Goal: Check status

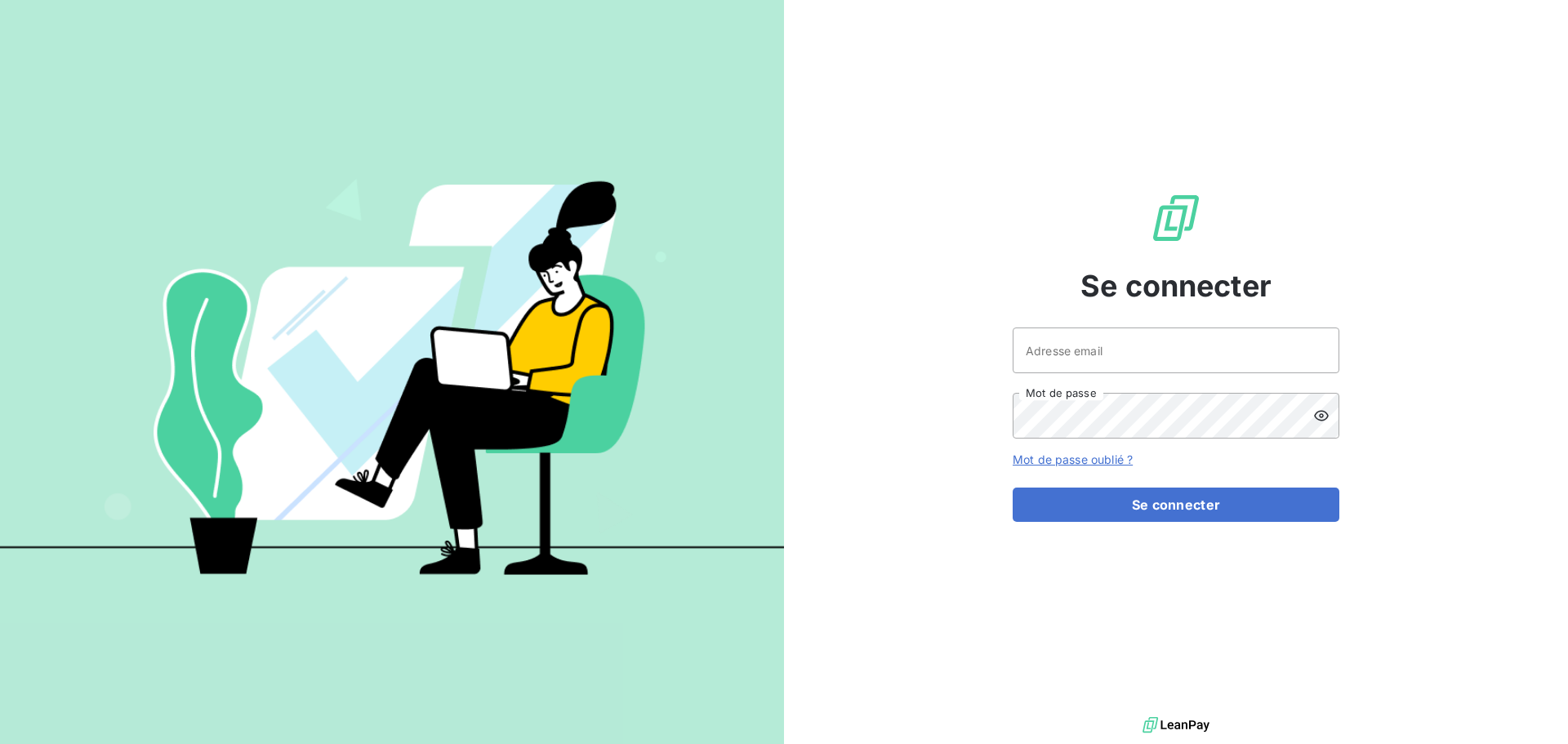
click at [0, 743] on div at bounding box center [0, 744] width 0 height 0
type input "[EMAIL_ADDRESS][DOMAIN_NAME]"
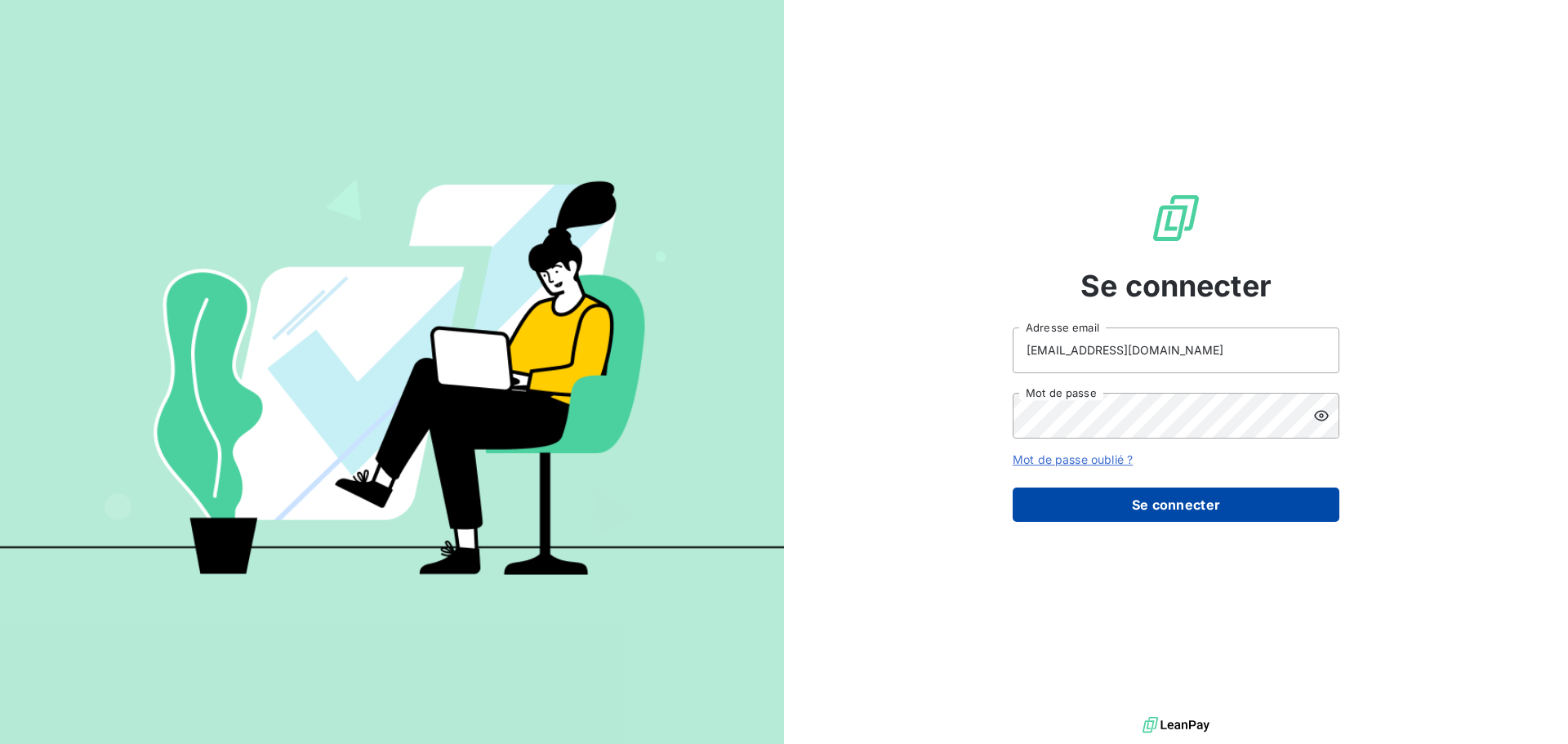
click at [1189, 502] on button "Se connecter" at bounding box center [1176, 504] width 327 height 34
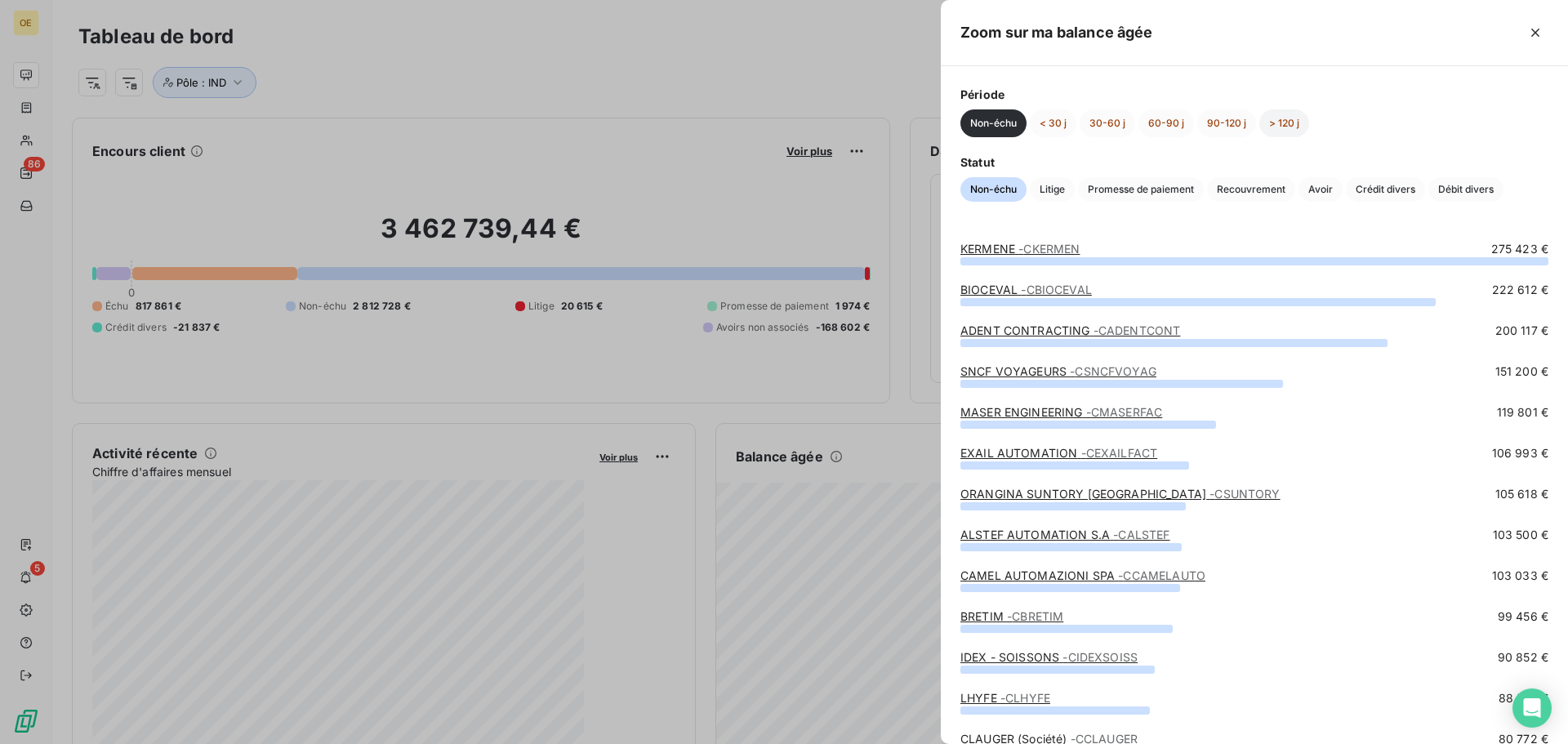
click at [1280, 122] on button "> 120 j" at bounding box center [1284, 124] width 50 height 28
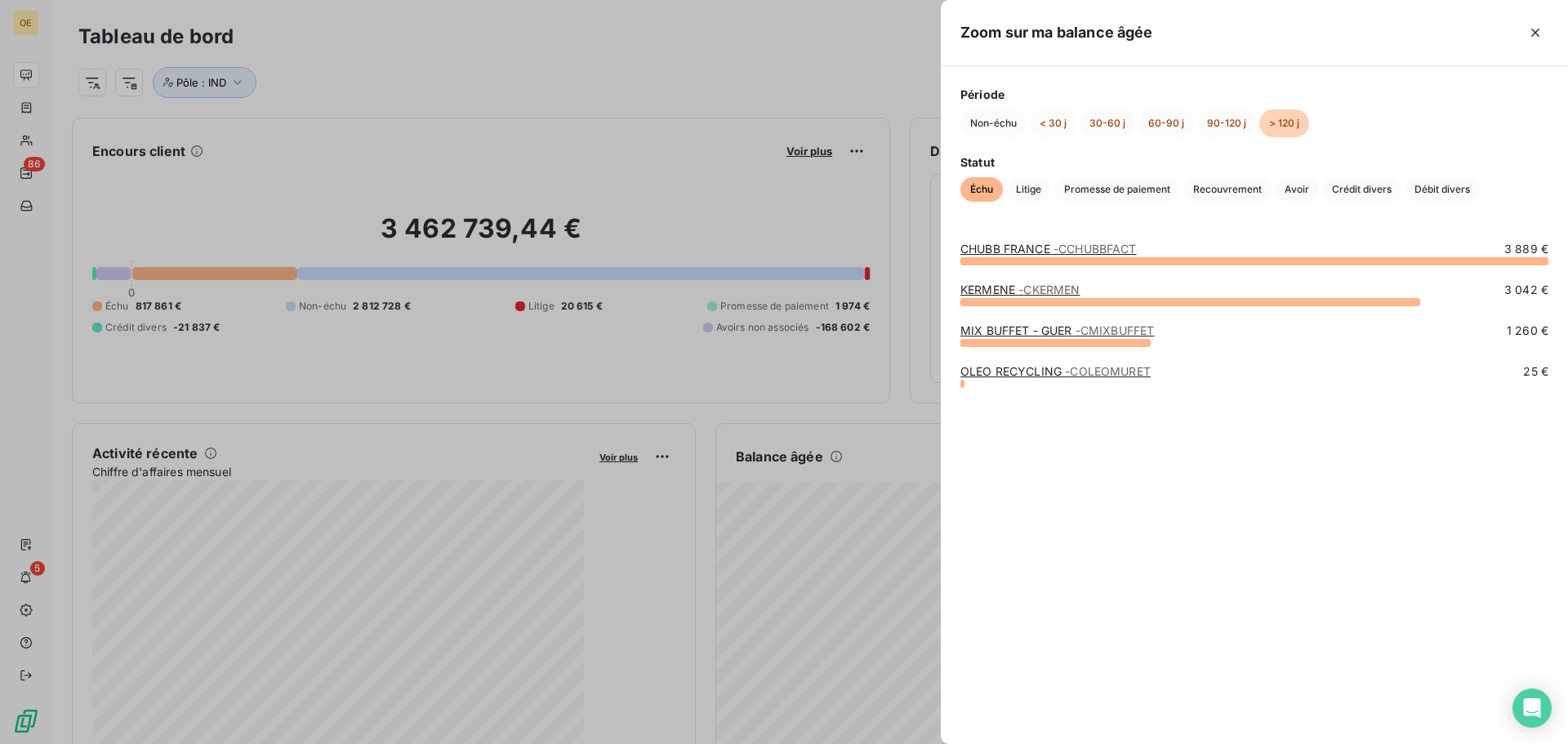
click at [995, 282] on link "KERMENE - CKERMEN" at bounding box center [1020, 289] width 119 height 14
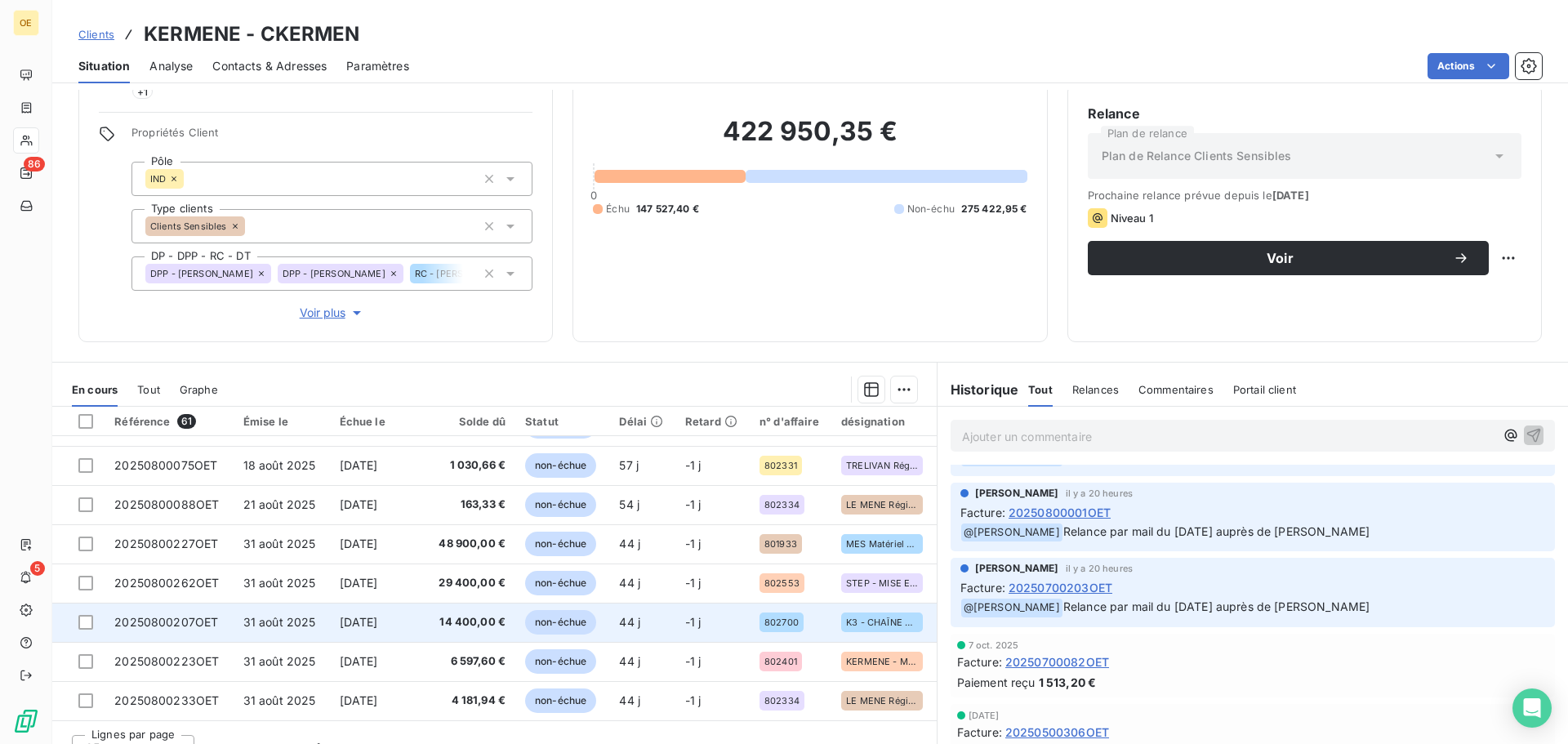
scroll to position [157, 0]
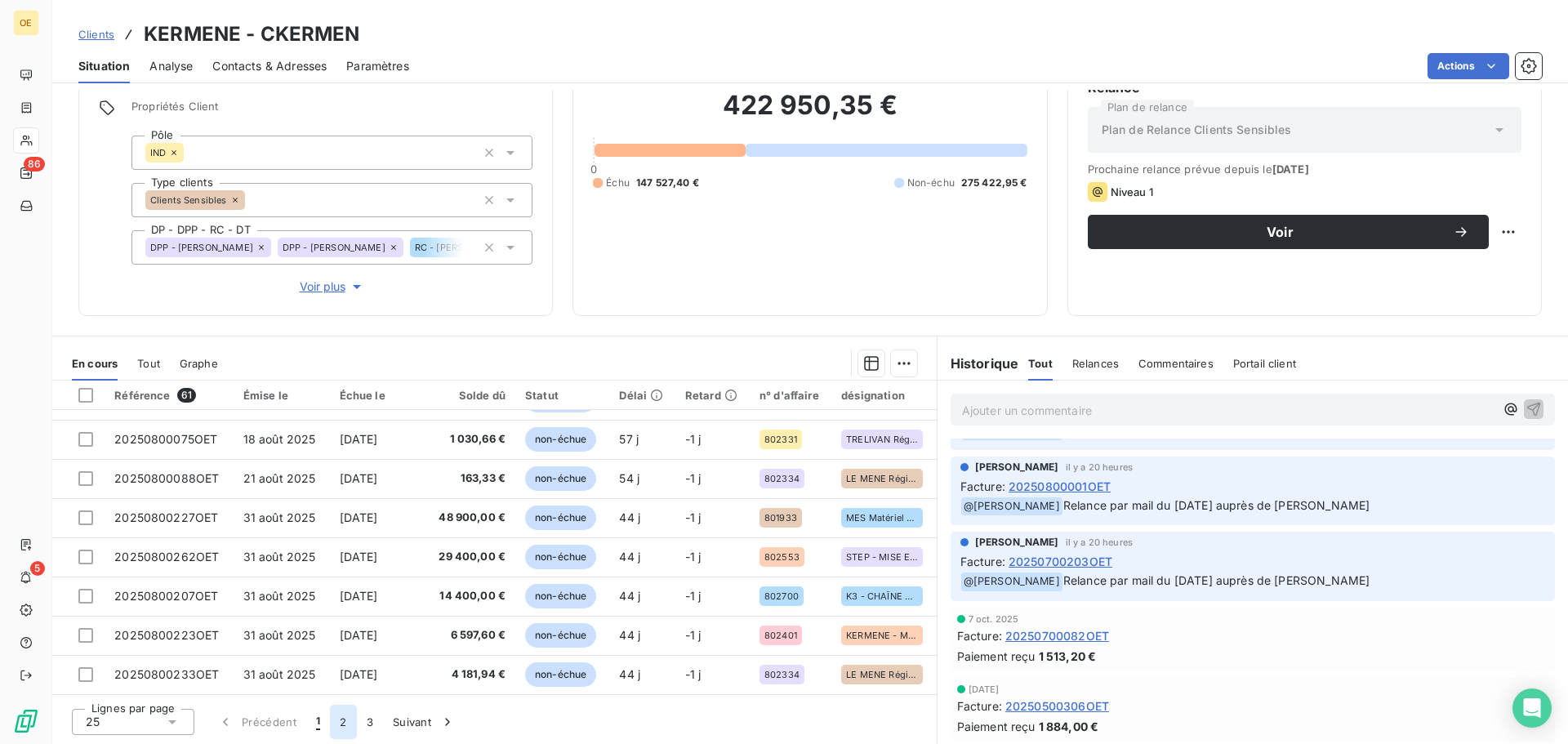
click at [345, 717] on button "2" at bounding box center [343, 721] width 26 height 34
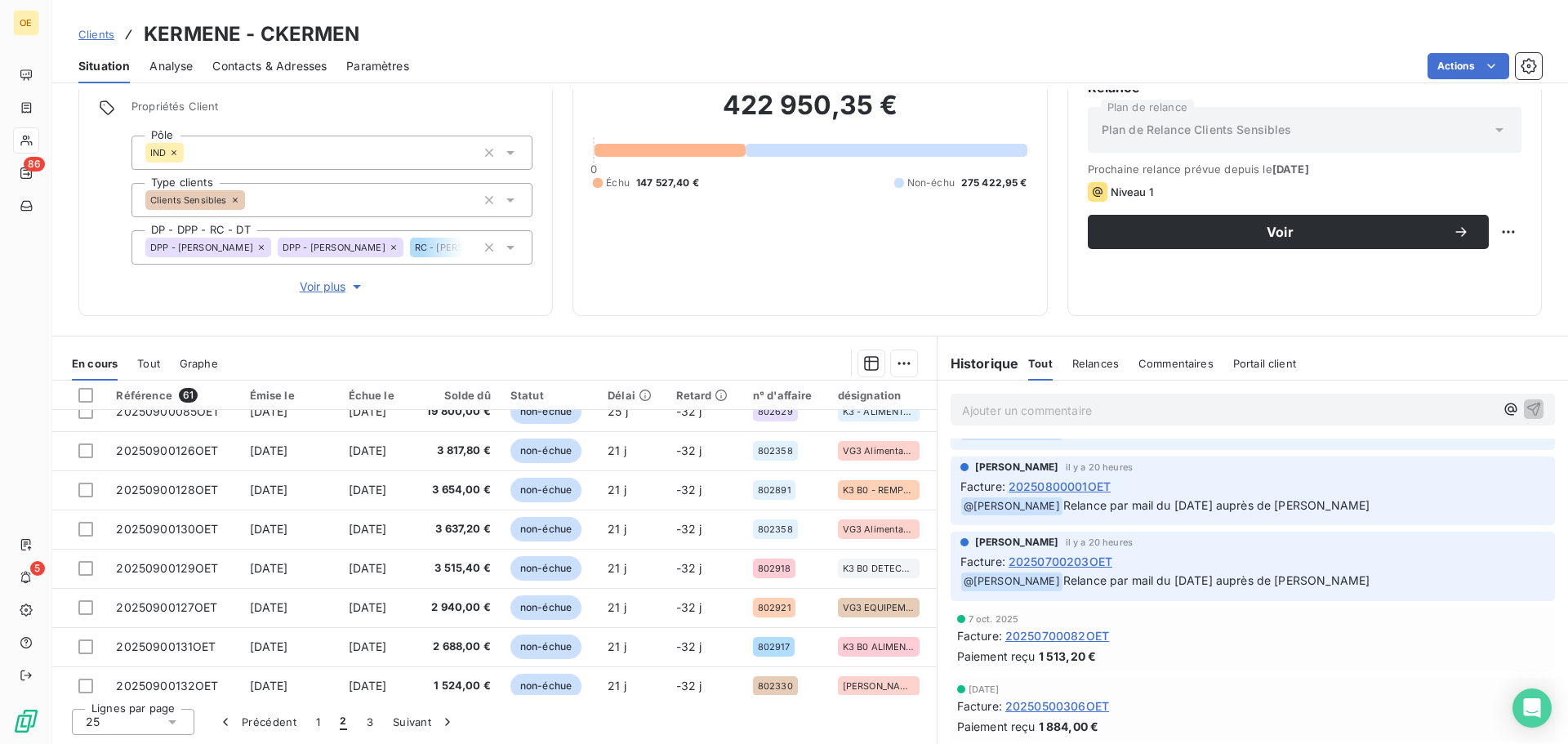
scroll to position [695, 0]
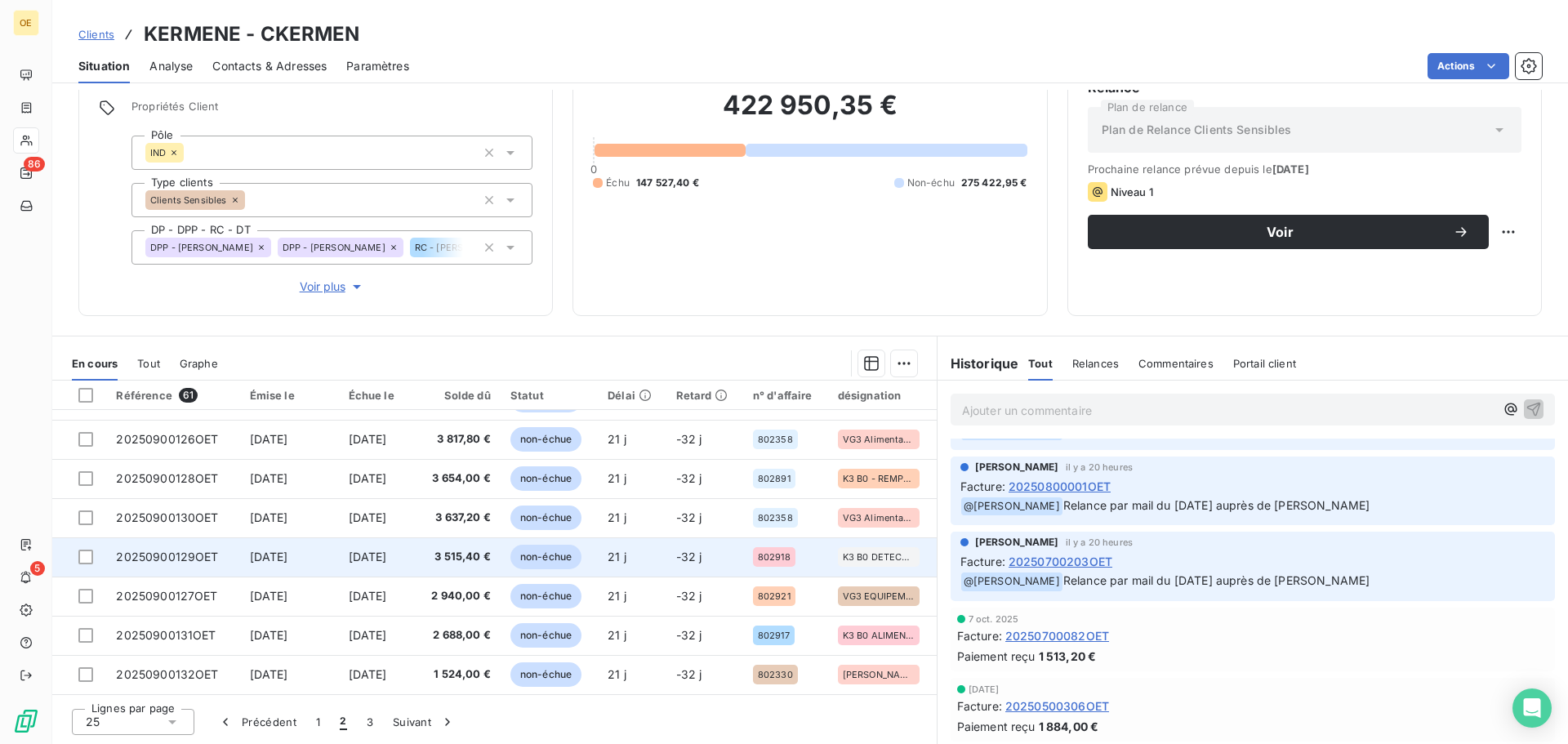
click at [288, 558] on span "[DATE]" at bounding box center [269, 557] width 38 height 14
